Goal: Use online tool/utility: Utilize a website feature to perform a specific function

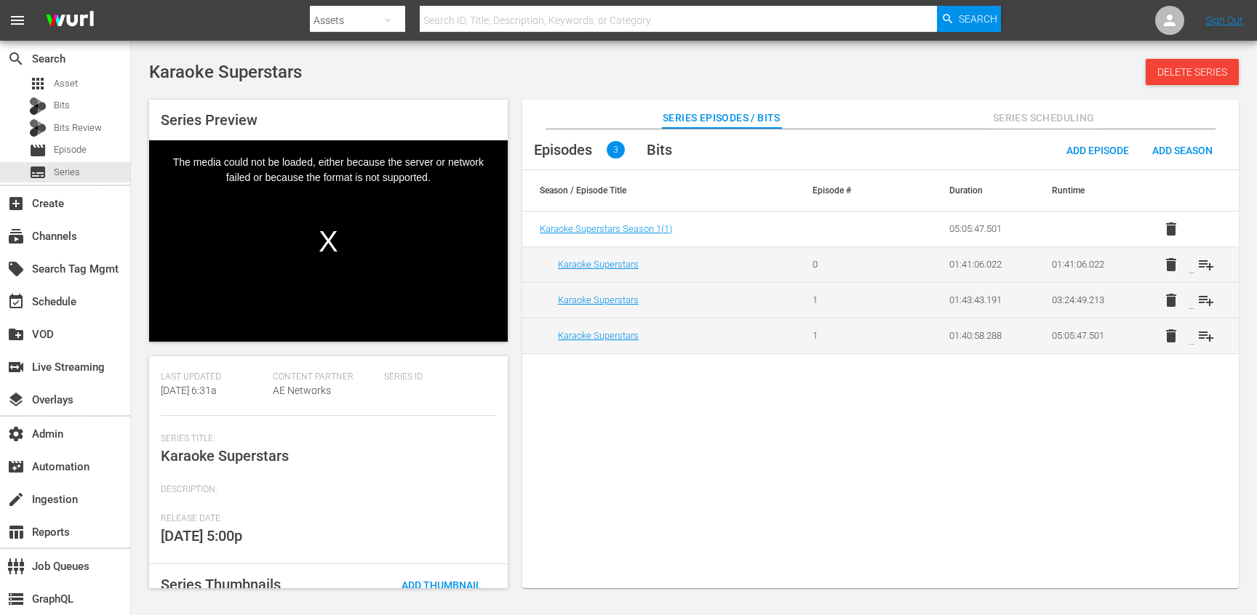
scroll to position [132, 0]
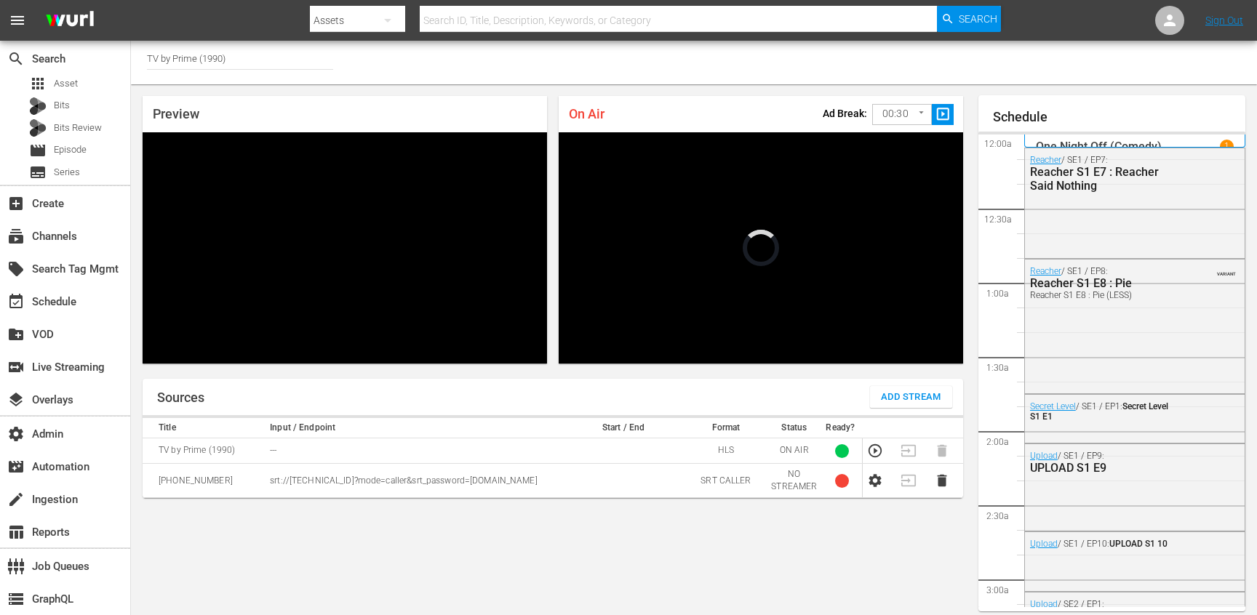
scroll to position [2237, 0]
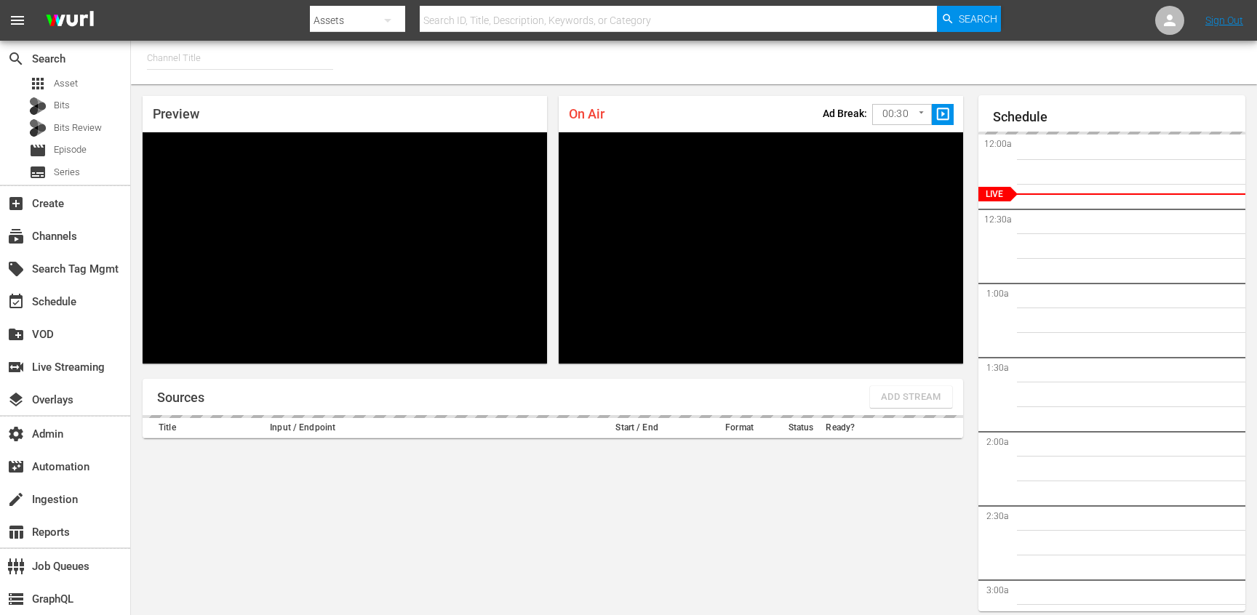
type input "TV by Prime (1990)"
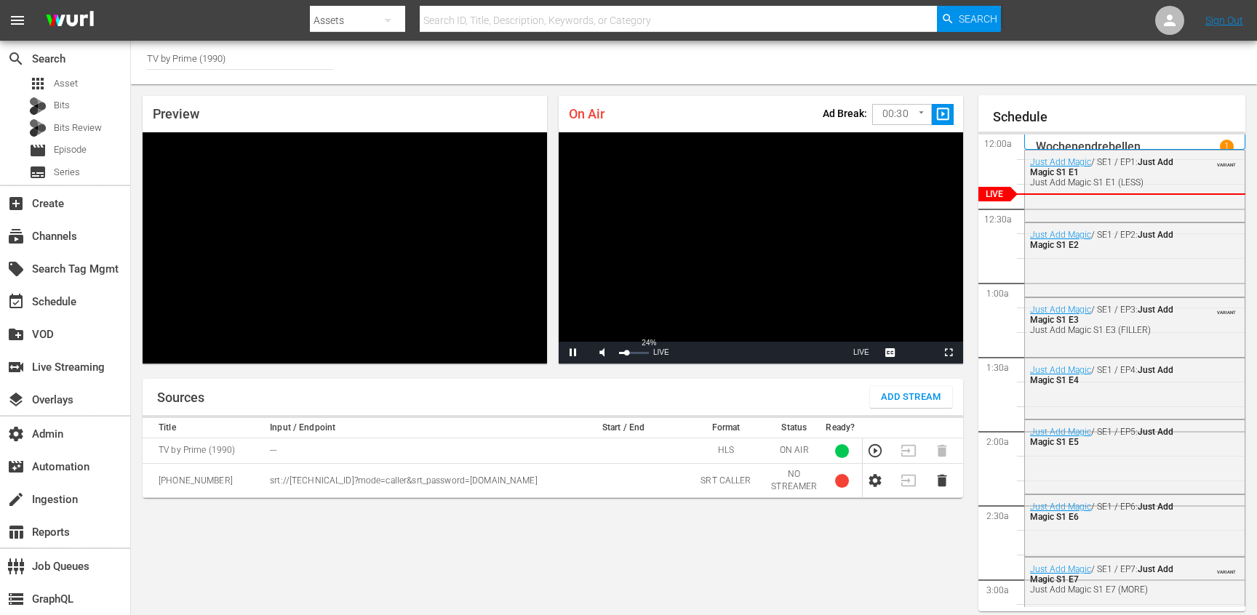
drag, startPoint x: 633, startPoint y: 353, endPoint x: 625, endPoint y: 353, distance: 8.0
click at [625, 353] on div "24%" at bounding box center [634, 353] width 30 height 2
click at [602, 353] on span "Video Player" at bounding box center [602, 353] width 0 height 0
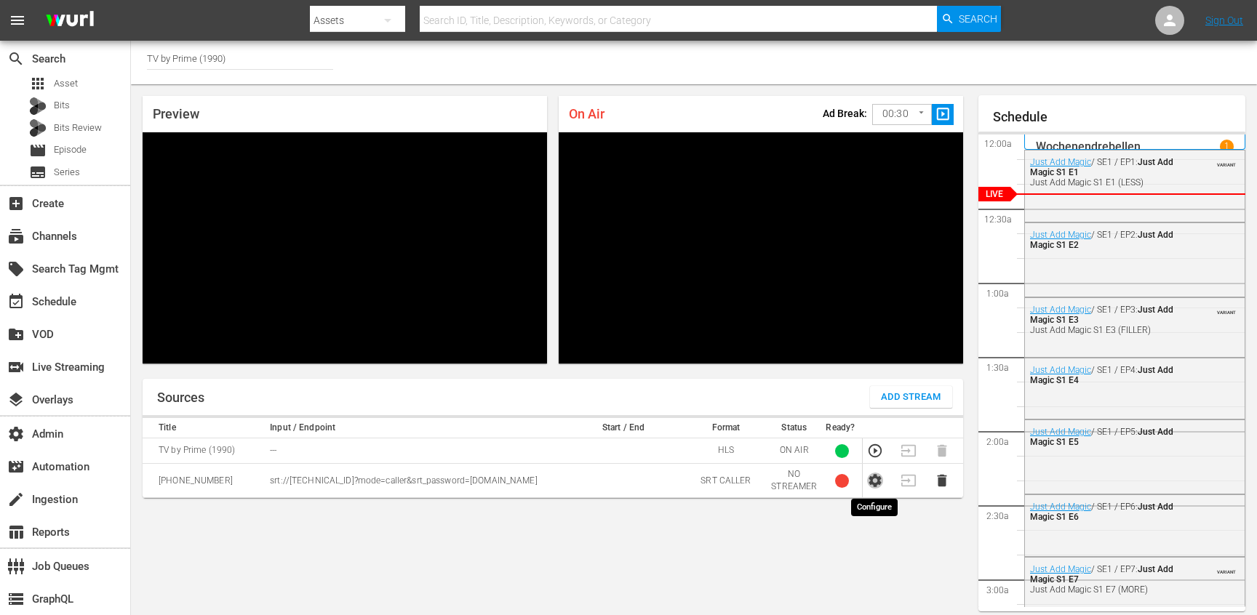
click at [877, 480] on icon "button" at bounding box center [875, 481] width 16 height 16
click at [868, 476] on icon "button" at bounding box center [875, 476] width 16 height 16
